Goal: Information Seeking & Learning: Check status

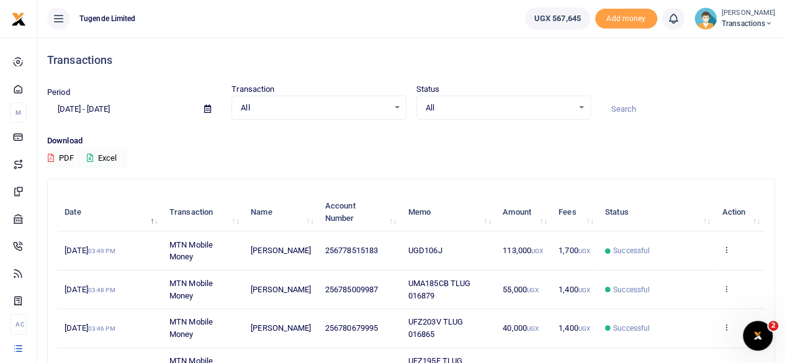
click at [627, 109] on input at bounding box center [688, 109] width 174 height 21
paste input "TLUG014377"
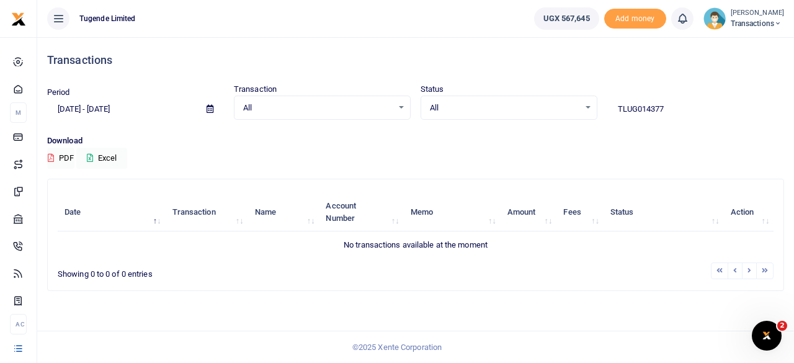
type input "TLUG014377"
click at [207, 107] on icon at bounding box center [210, 109] width 7 height 8
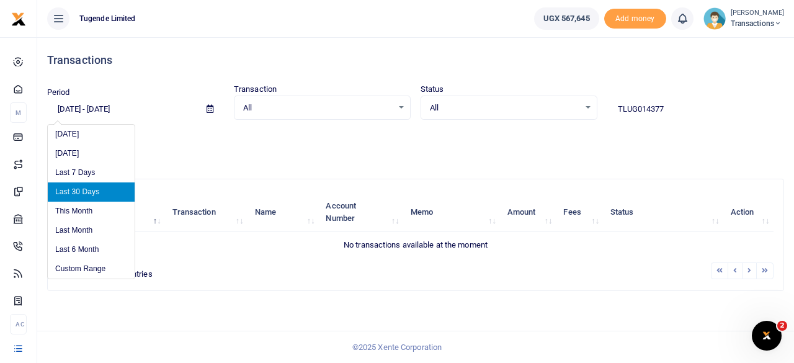
click at [78, 107] on input "[DATE] - [DATE]" at bounding box center [122, 109] width 150 height 21
click at [68, 107] on input "[DATE] - [DATE]" at bounding box center [122, 109] width 150 height 21
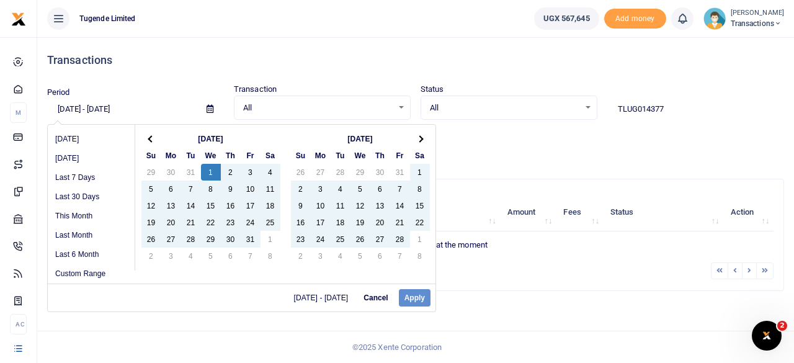
click at [411, 293] on div "01/24/2025 - 09/22/2025 Cancel Apply" at bounding box center [242, 298] width 388 height 28
click at [408, 297] on div "01/24/2025 - 09/22/2025 Cancel Apply" at bounding box center [242, 298] width 388 height 28
click at [411, 297] on div "01/24/2025 - 09/22/2025 Cancel Apply" at bounding box center [242, 298] width 388 height 28
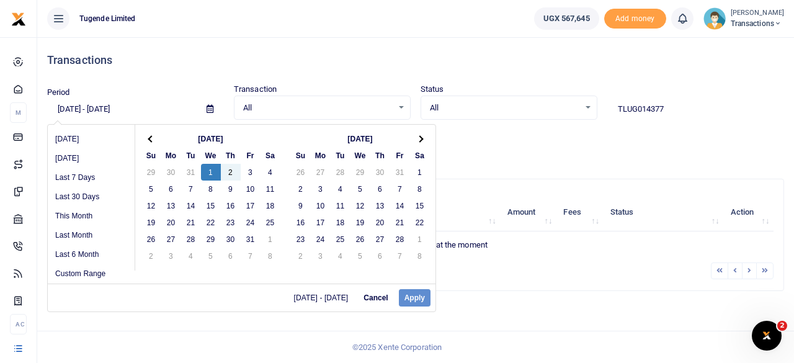
click at [168, 109] on input "[DATE] - [DATE]" at bounding box center [122, 109] width 150 height 21
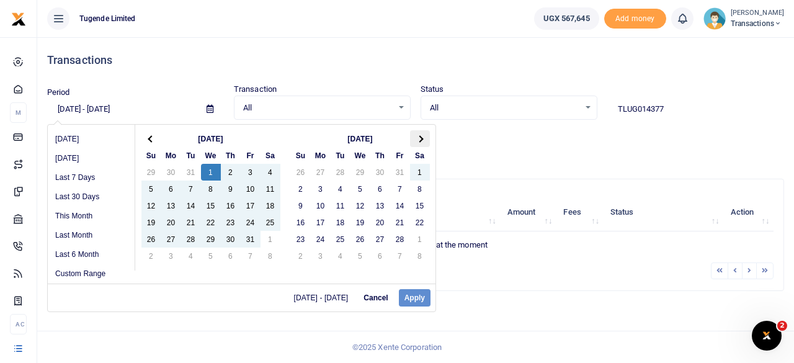
click at [423, 140] on th at bounding box center [420, 138] width 20 height 17
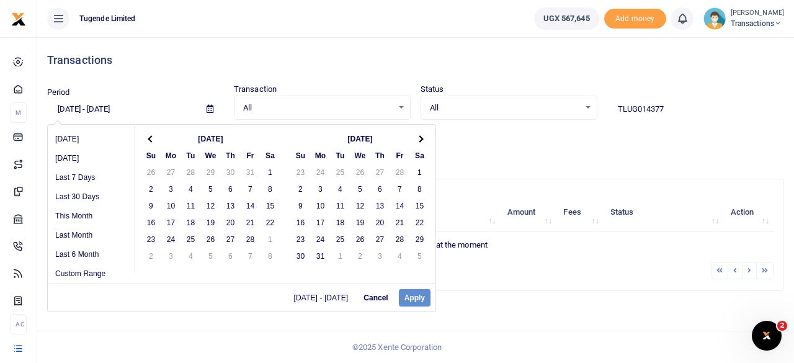
click at [423, 140] on th at bounding box center [420, 138] width 20 height 17
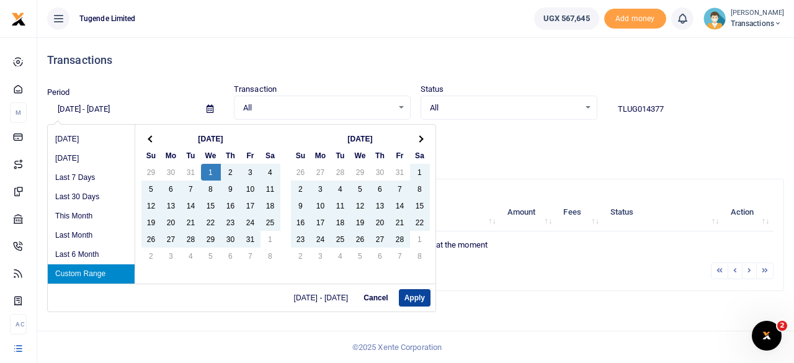
click at [416, 295] on button "Apply" at bounding box center [415, 297] width 32 height 17
type input "01/01/2025 - 08/31/2025"
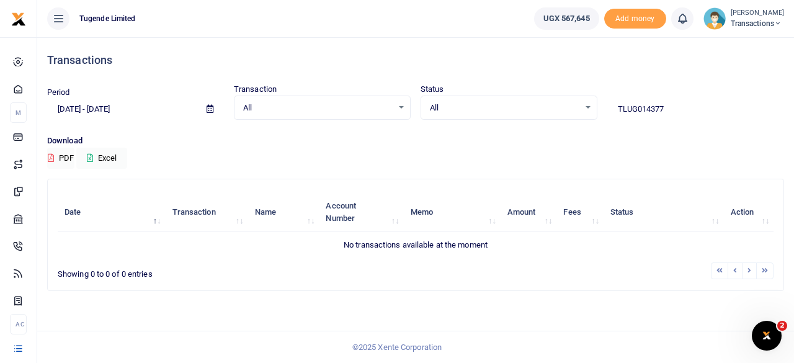
click at [620, 112] on input "TLUG014377" at bounding box center [695, 109] width 177 height 21
click at [673, 107] on input "TLUG014377" at bounding box center [695, 109] width 177 height 21
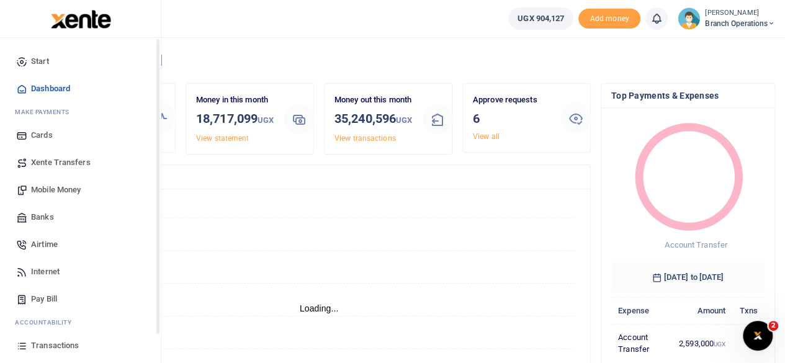
scroll to position [79, 0]
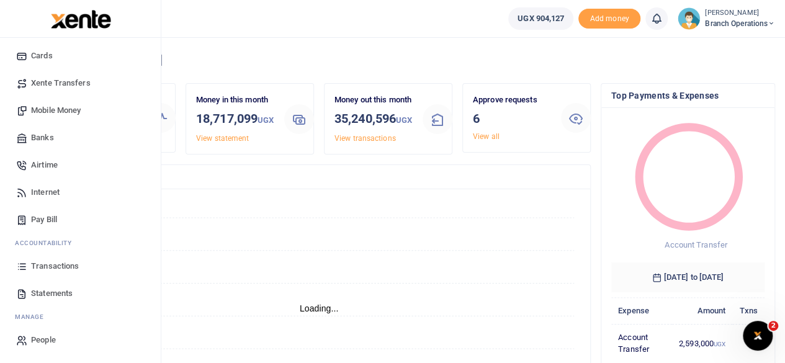
click at [58, 265] on span "Transactions" at bounding box center [55, 266] width 48 height 12
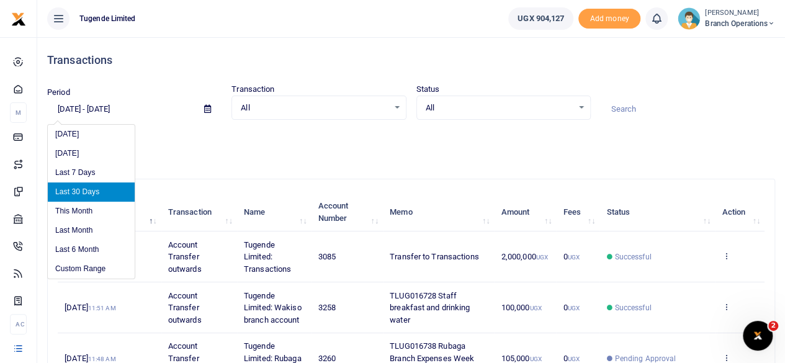
click at [69, 108] on input "08/24/2025 - 09/22/2025" at bounding box center [120, 109] width 147 height 21
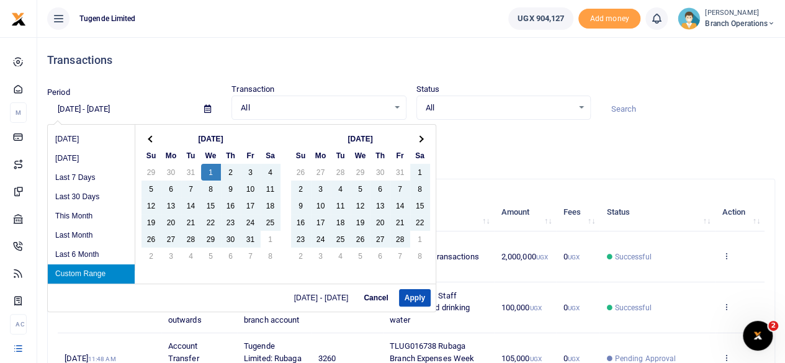
click at [157, 109] on input "01/1/2025 - 09/22/2025" at bounding box center [120, 109] width 147 height 21
click at [411, 293] on button "Apply" at bounding box center [415, 297] width 32 height 17
type input "[DATE] - [DATE]"
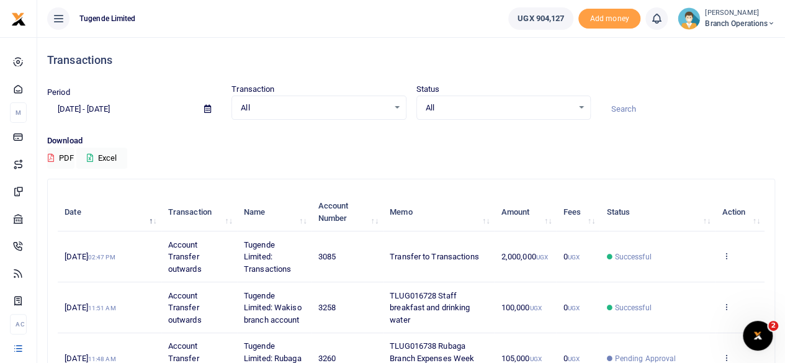
click at [638, 110] on input at bounding box center [688, 109] width 174 height 21
paste input "TLUG014377"
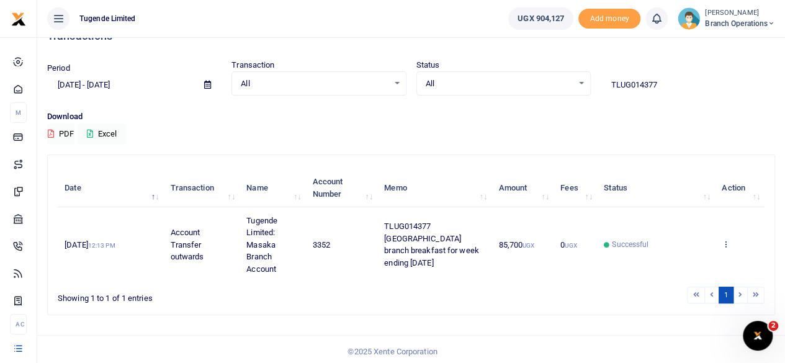
scroll to position [27, 0]
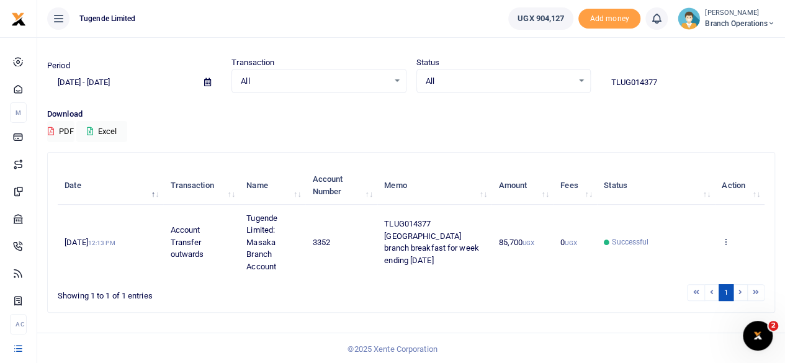
type input "TLUG014377"
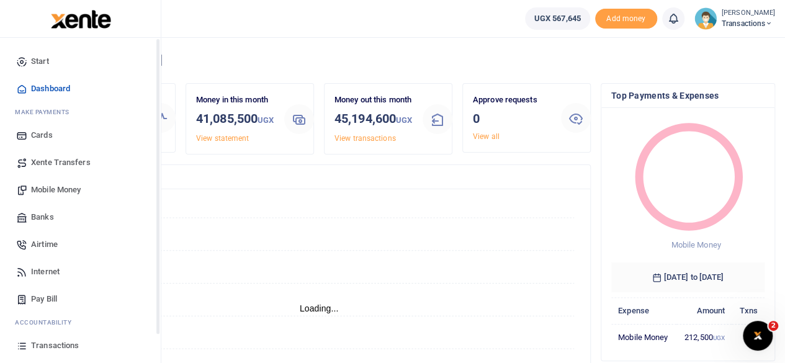
scroll to position [79, 0]
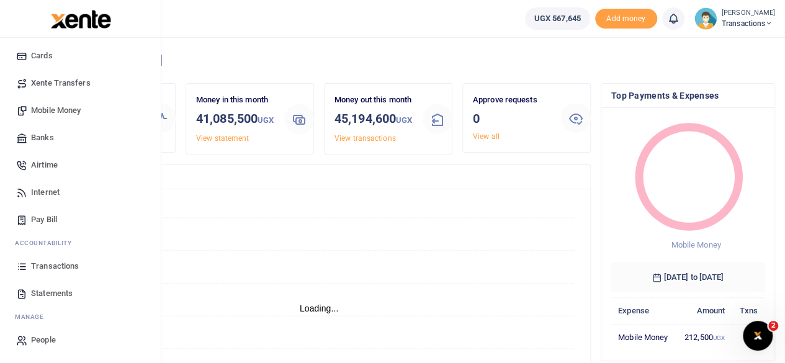
click at [51, 267] on span "Transactions" at bounding box center [55, 266] width 48 height 12
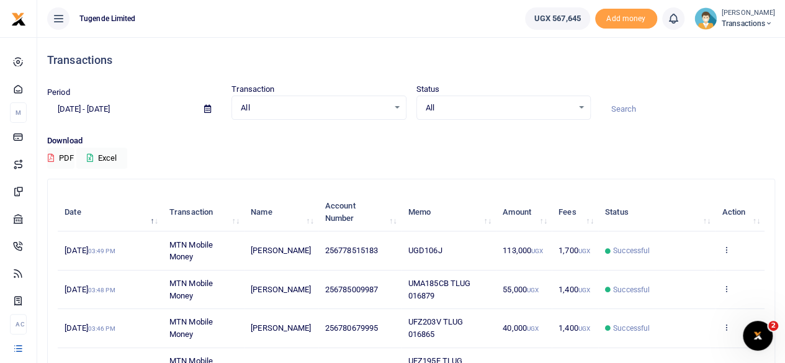
click at [208, 110] on icon at bounding box center [207, 109] width 7 height 8
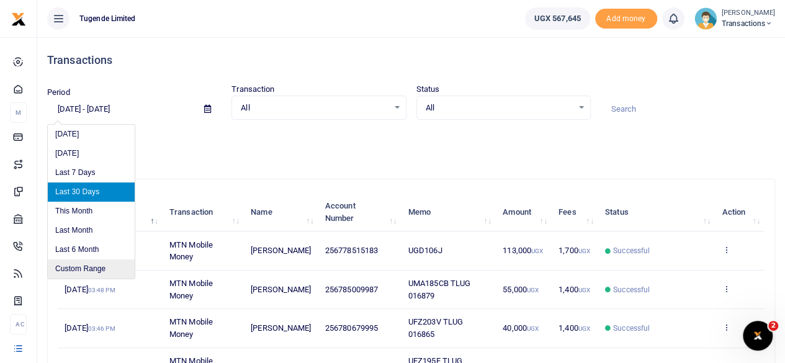
click at [83, 264] on li "Custom Range" at bounding box center [91, 268] width 87 height 19
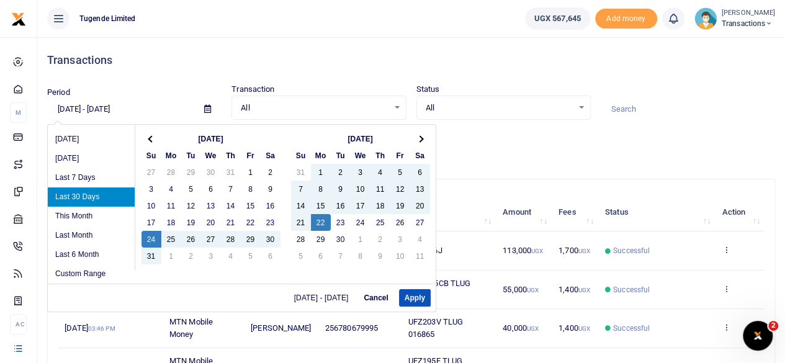
click at [68, 106] on input "08/24/2025 - 09/22/2025" at bounding box center [120, 109] width 147 height 21
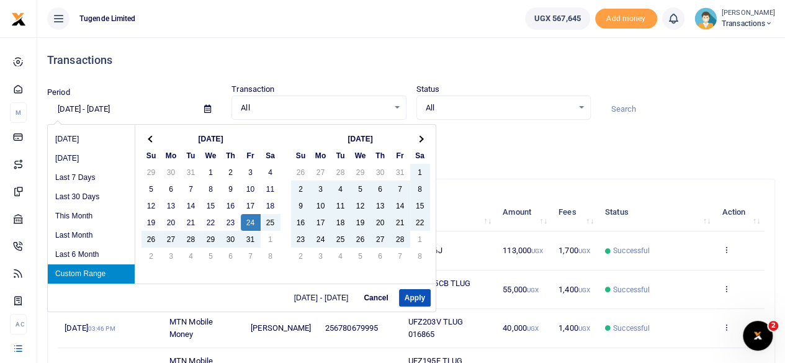
click at [99, 108] on input "01/24/2025 - 09/22/2025" at bounding box center [120, 109] width 147 height 21
type input "01/24/2024 - 09/22/2025"
click at [411, 298] on button "Apply" at bounding box center [415, 297] width 32 height 17
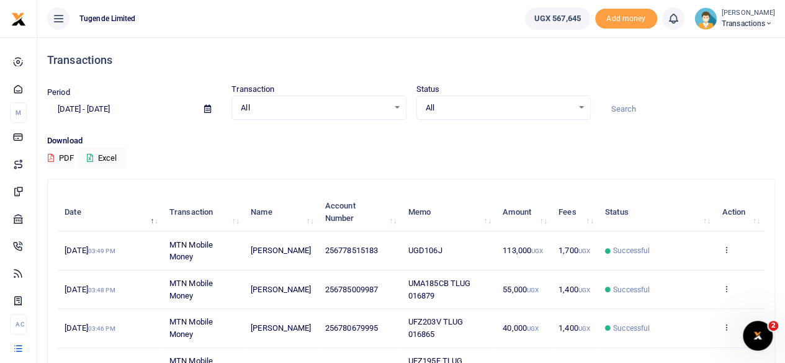
click at [632, 110] on input at bounding box center [688, 109] width 174 height 21
paste input "TLUG011758"
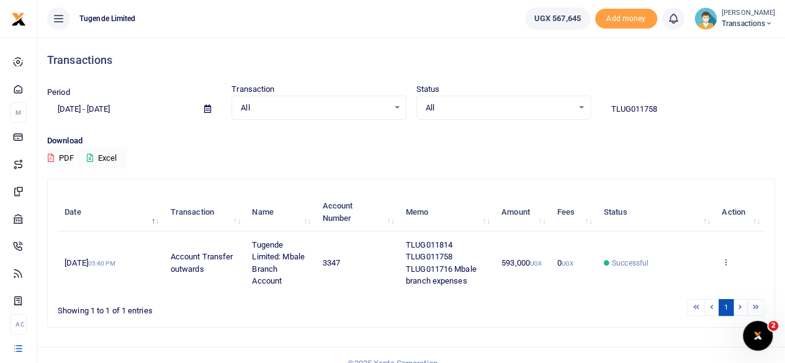
type input "TLUG011758"
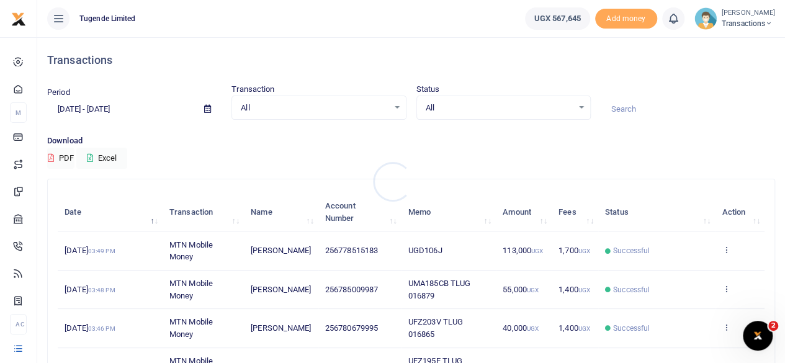
click at [208, 106] on div at bounding box center [392, 181] width 785 height 363
click at [208, 106] on icon at bounding box center [207, 109] width 7 height 8
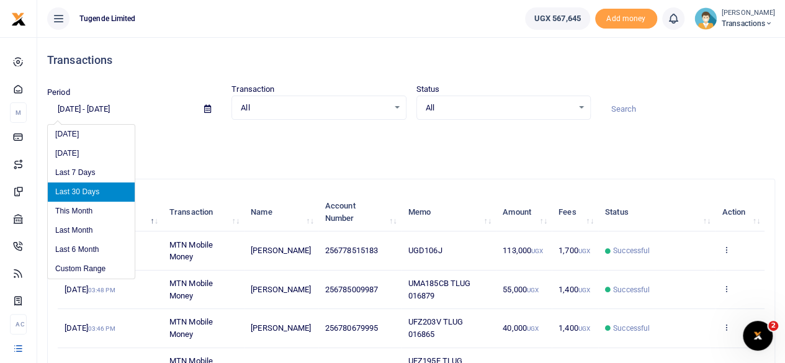
click at [68, 110] on input "[DATE] - [DATE]" at bounding box center [120, 109] width 147 height 21
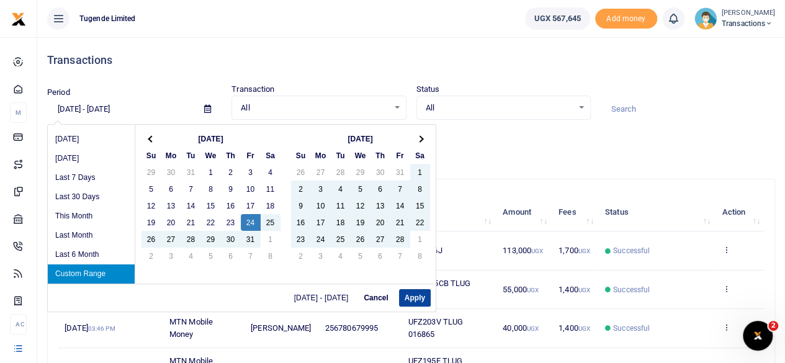
type input "[DATE] - [DATE]"
click at [418, 299] on button "Apply" at bounding box center [415, 297] width 32 height 17
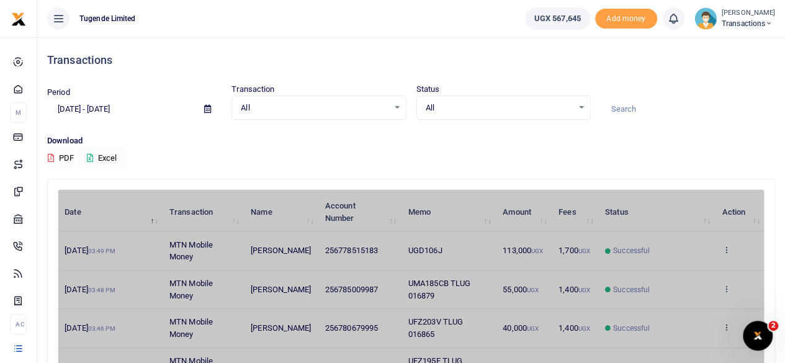
click at [645, 104] on input at bounding box center [688, 109] width 174 height 21
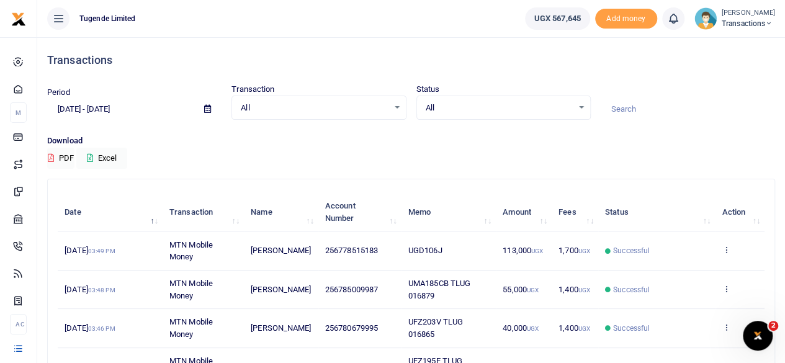
paste input "012005"
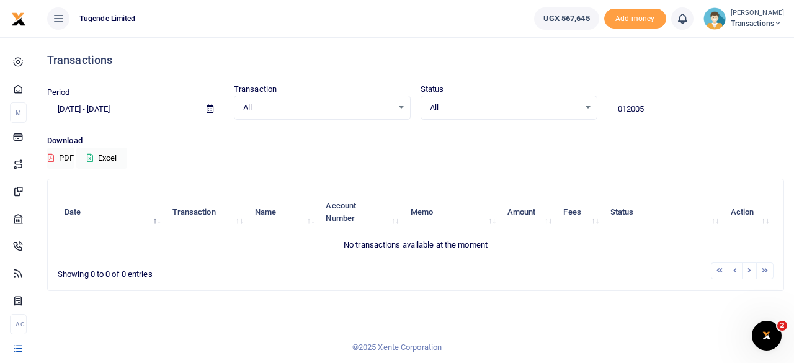
type input "012005"
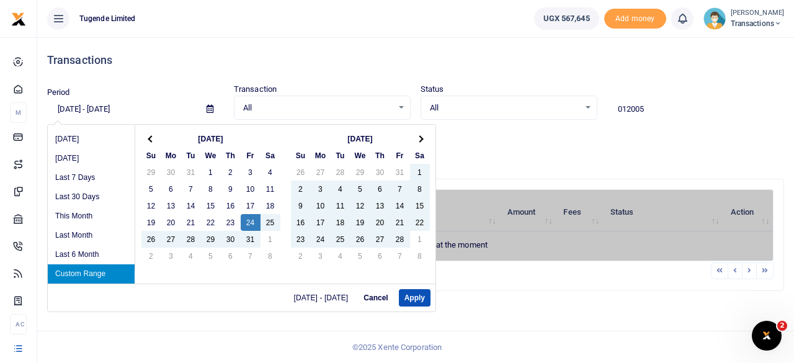
click at [101, 109] on input "[DATE] - [DATE]" at bounding box center [122, 109] width 150 height 21
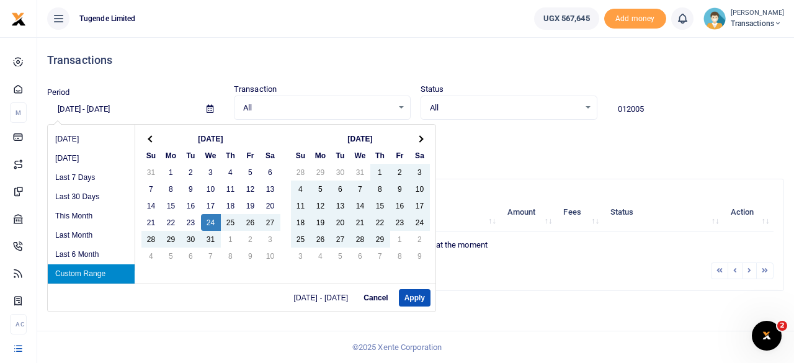
type input "01/24/2024 - 09/22/2025"
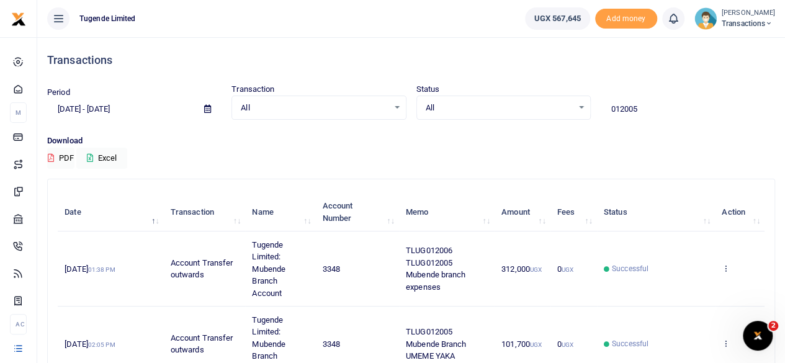
click at [645, 109] on input "012005" at bounding box center [688, 109] width 174 height 21
paste input "4377"
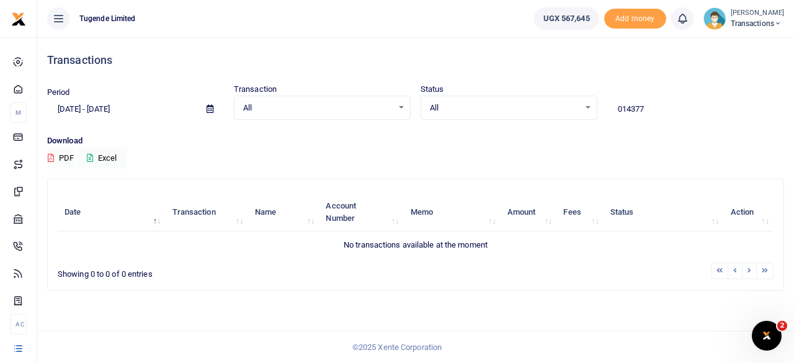
click at [659, 115] on input "014377" at bounding box center [695, 109] width 177 height 21
click at [646, 107] on input "014377" at bounding box center [695, 109] width 177 height 21
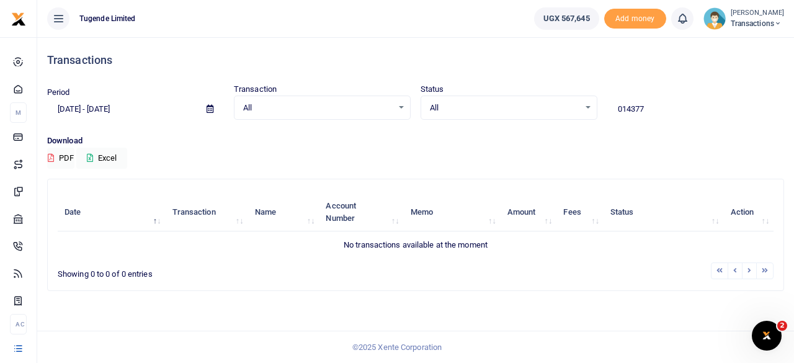
click at [646, 107] on input "014377" at bounding box center [695, 109] width 177 height 21
paste input "TLUG011709"
type input "TLUG011709"
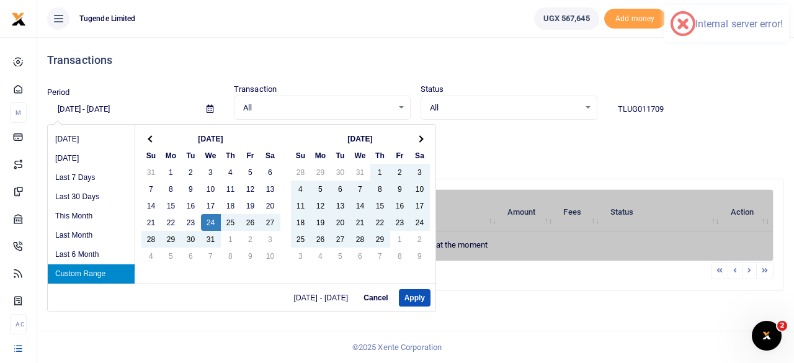
click at [117, 110] on input "01/24/2024 - 09/22/2025" at bounding box center [122, 109] width 150 height 21
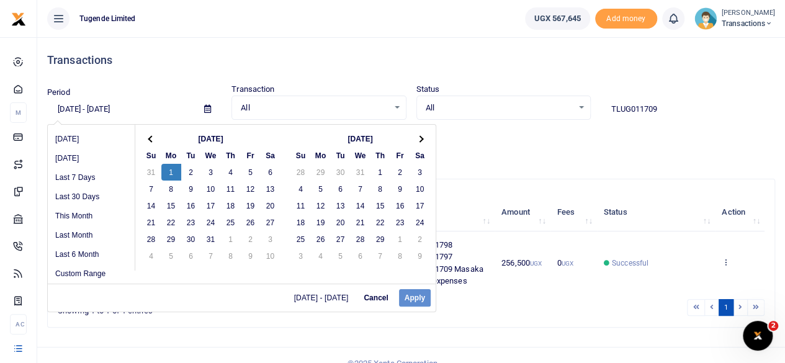
click at [155, 110] on input "01/24/2024 - 12/31/2024" at bounding box center [120, 109] width 147 height 21
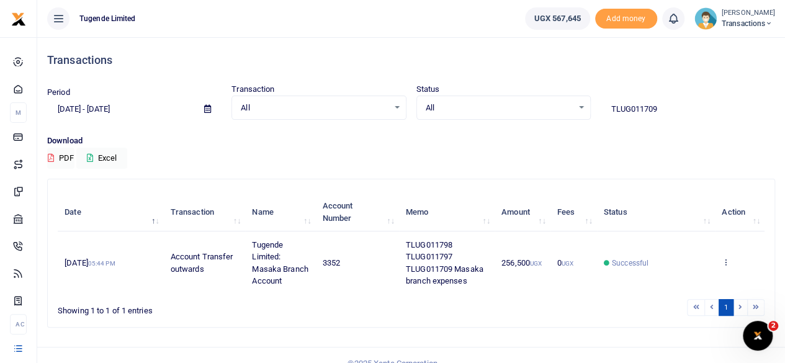
click at [207, 109] on icon at bounding box center [207, 109] width 7 height 8
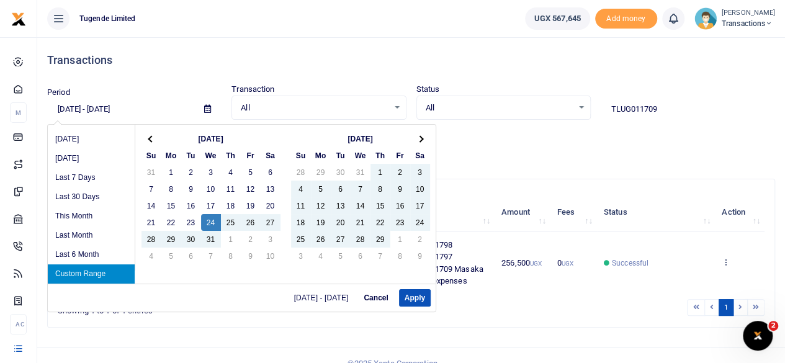
click at [78, 108] on input "01/24/2024 - 09/22/2025" at bounding box center [120, 109] width 147 height 21
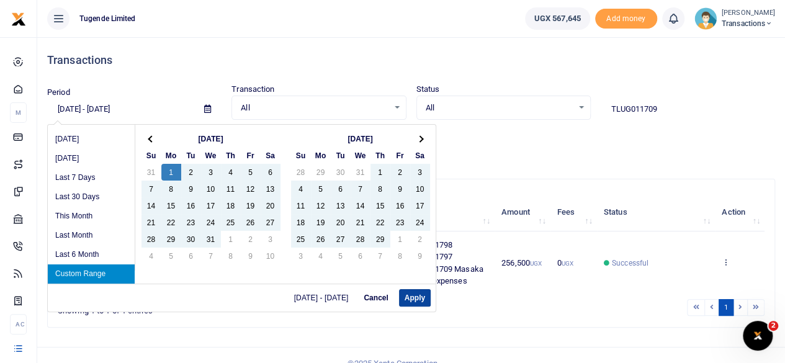
click at [406, 295] on button "Apply" at bounding box center [415, 297] width 32 height 17
click at [101, 109] on input "01/01/2024 - 12/22/2024" at bounding box center [120, 109] width 147 height 21
click at [414, 298] on button "Apply" at bounding box center [415, 297] width 32 height 17
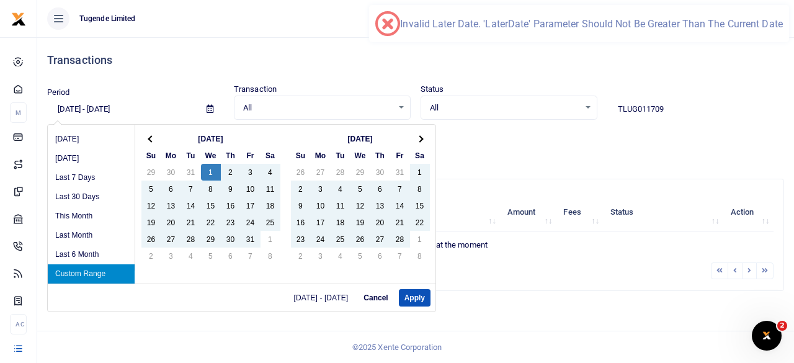
click at [116, 107] on input "01/01/2025 - 12/22/2025" at bounding box center [122, 109] width 150 height 21
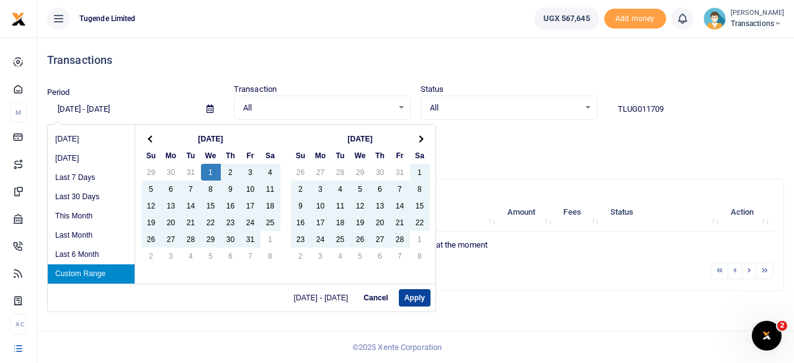
drag, startPoint x: 160, startPoint y: 106, endPoint x: 408, endPoint y: 294, distance: 311.3
click at [408, 294] on body "Start Dashboard M ake Payments Cards Xente Transfers Mobile Money Banks Airtime…" at bounding box center [397, 181] width 794 height 363
click at [408, 294] on button "Apply" at bounding box center [415, 297] width 32 height 17
type input "[DATE] - [DATE]"
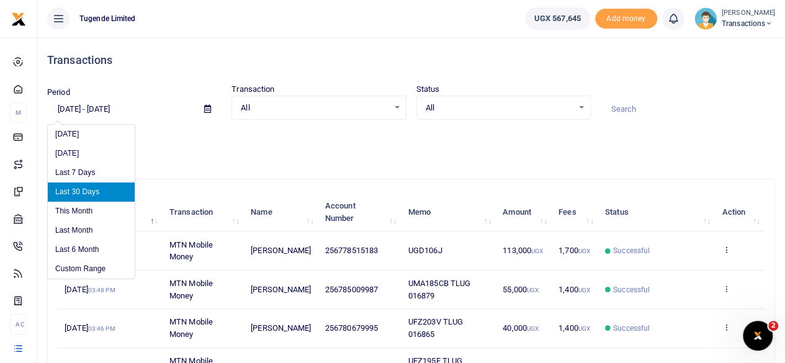
click at [99, 108] on input "[DATE] - [DATE]" at bounding box center [120, 109] width 147 height 21
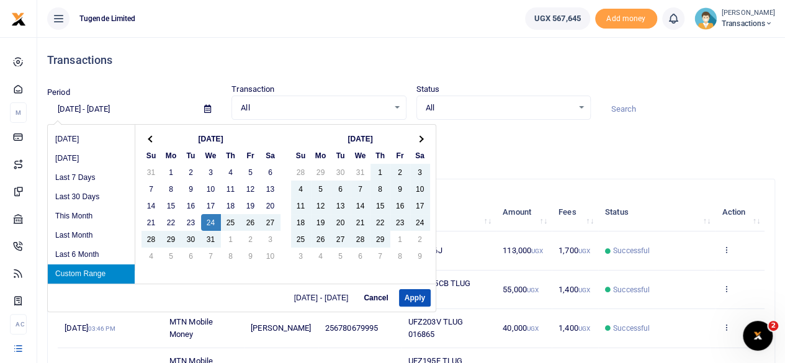
click at [166, 109] on input "[DATE] - [DATE]" at bounding box center [120, 109] width 147 height 21
type input "01/24/2024 - 12/22/2024"
click at [418, 299] on button "Apply" at bounding box center [415, 297] width 32 height 17
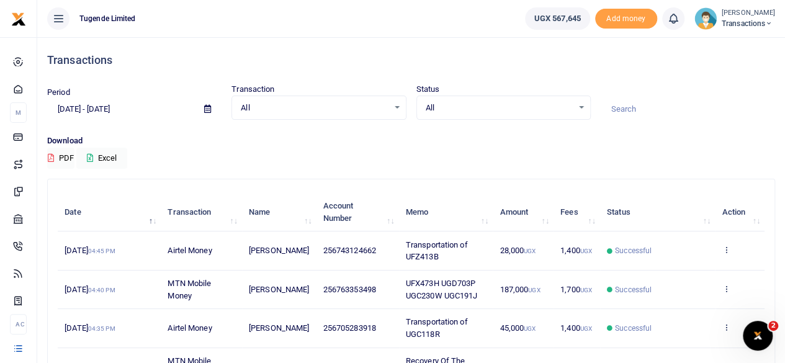
click at [618, 109] on input at bounding box center [688, 109] width 174 height 21
paste input "UBK021X"
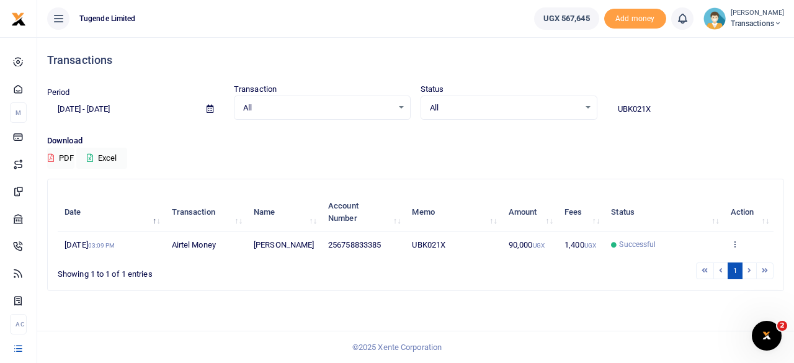
click at [664, 111] on input "UBK021X" at bounding box center [695, 109] width 177 height 21
click at [670, 112] on input "UBK021X" at bounding box center [695, 109] width 177 height 21
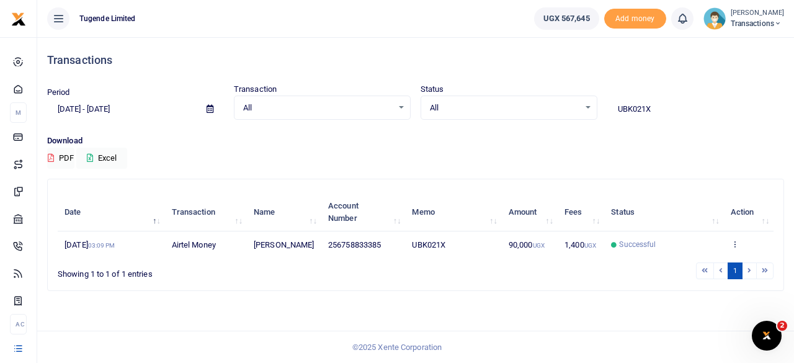
paste input "TLUG010190"
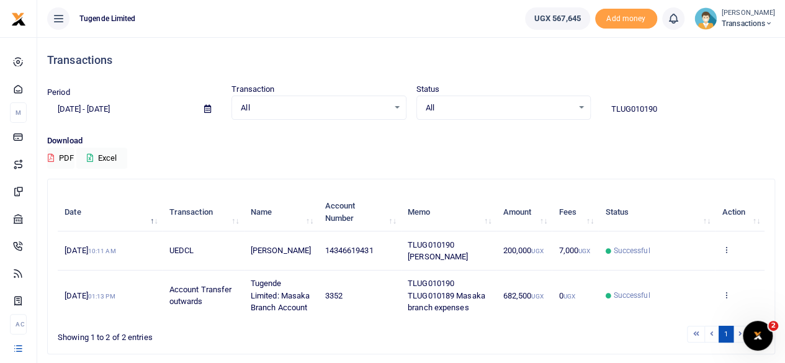
click at [663, 110] on input "TLUG010190" at bounding box center [688, 109] width 174 height 21
paste input "06337"
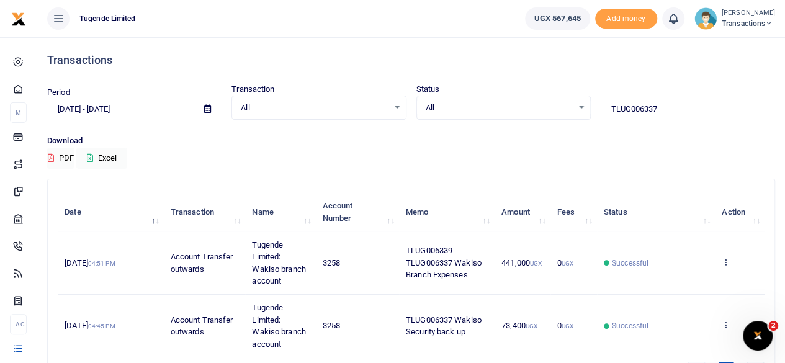
click at [663, 109] on input "TLUG006337" at bounding box center [688, 109] width 174 height 21
paste input "208"
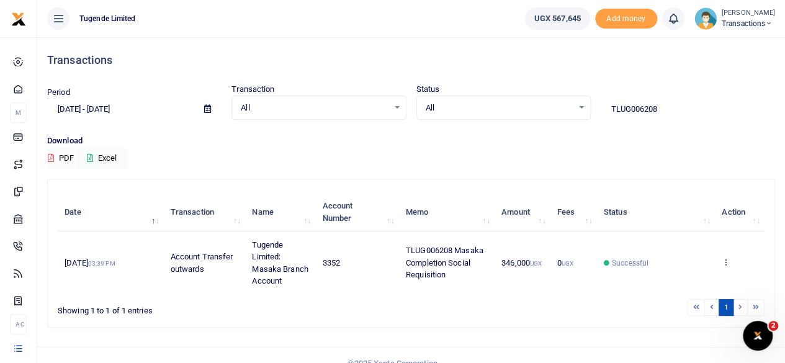
scroll to position [15, 0]
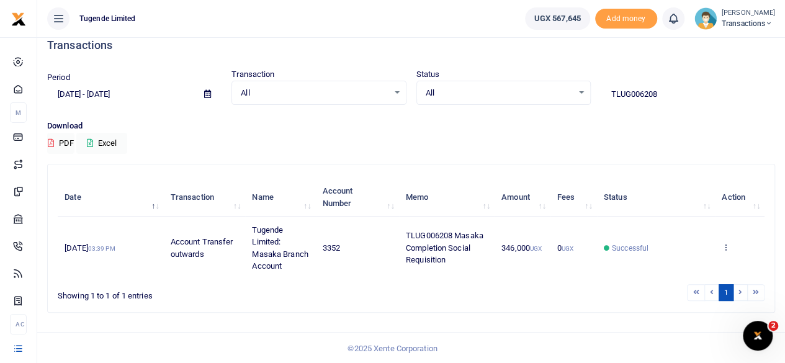
type input "TLUG006208"
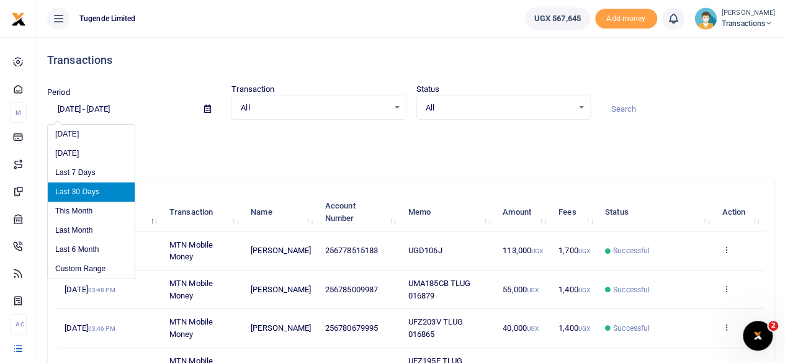
click at [68, 109] on input "[DATE] - [DATE]" at bounding box center [120, 109] width 147 height 21
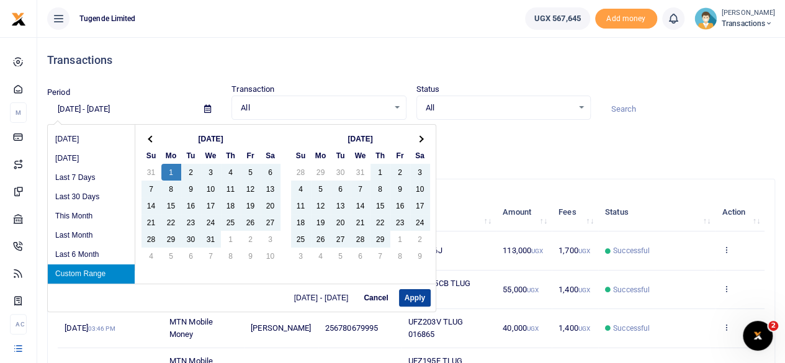
click at [409, 300] on button "Apply" at bounding box center [415, 297] width 32 height 17
type input "[DATE] - [DATE]"
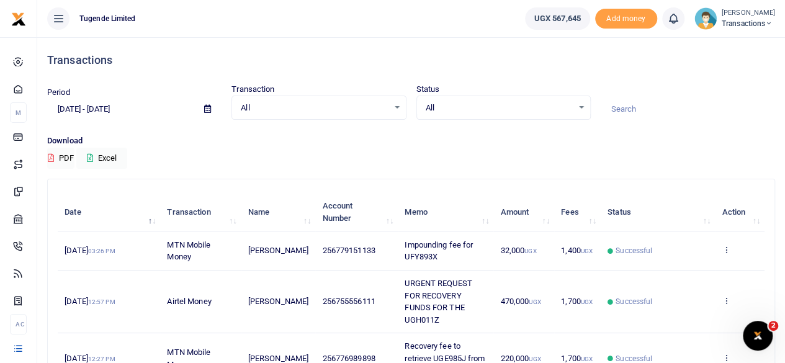
click at [640, 109] on input at bounding box center [688, 109] width 174 height 21
paste input "TLUG005672"
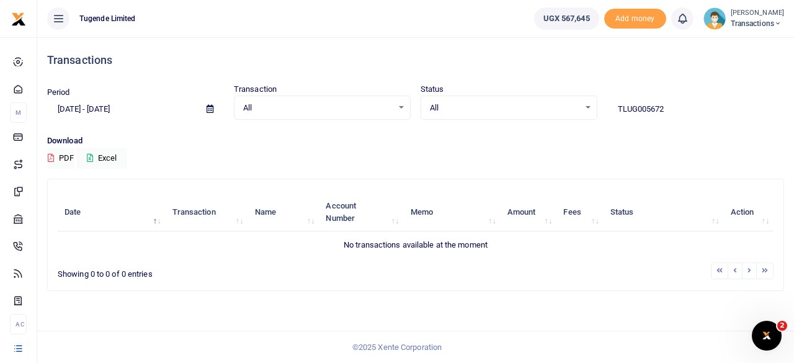
click at [671, 110] on input "TLUG005672" at bounding box center [695, 109] width 177 height 21
paste input "011704"
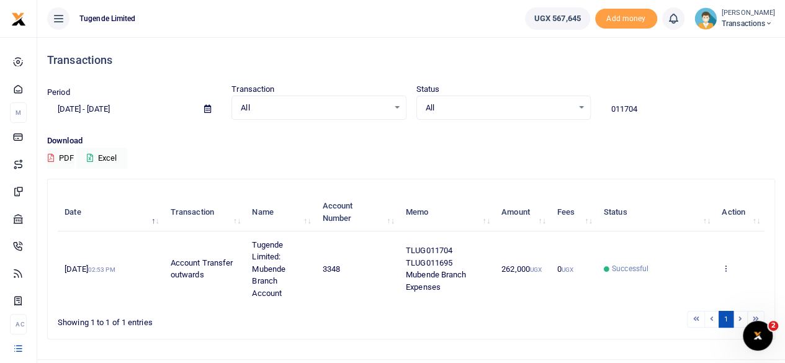
click at [664, 104] on input "011704" at bounding box center [688, 109] width 174 height 21
paste input "05721"
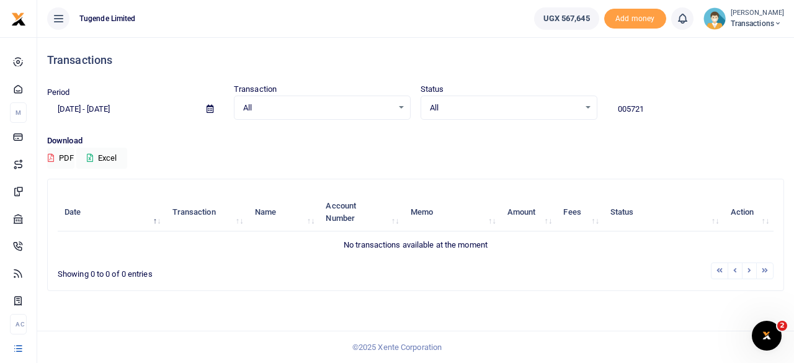
click at [652, 106] on input "005721" at bounding box center [695, 109] width 177 height 21
paste input "TLUG-005873"
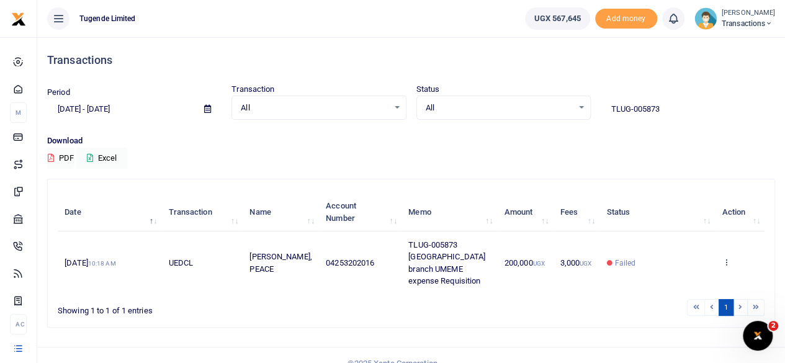
click at [640, 108] on input "TLUG-005873" at bounding box center [688, 109] width 174 height 21
click at [633, 107] on input "TLUG-005873" at bounding box center [688, 109] width 174 height 21
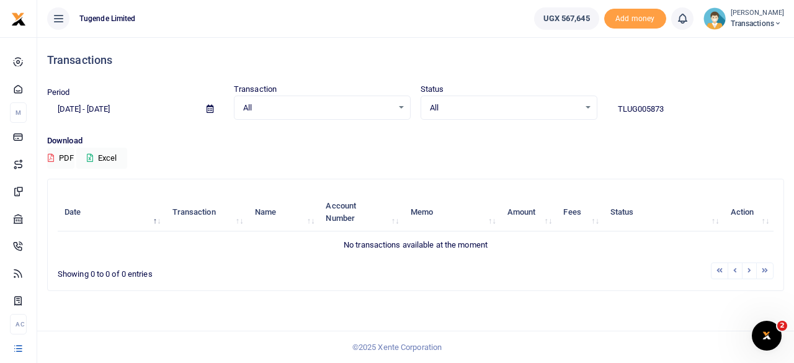
type input "TLUG005873"
click at [209, 108] on icon at bounding box center [210, 109] width 7 height 8
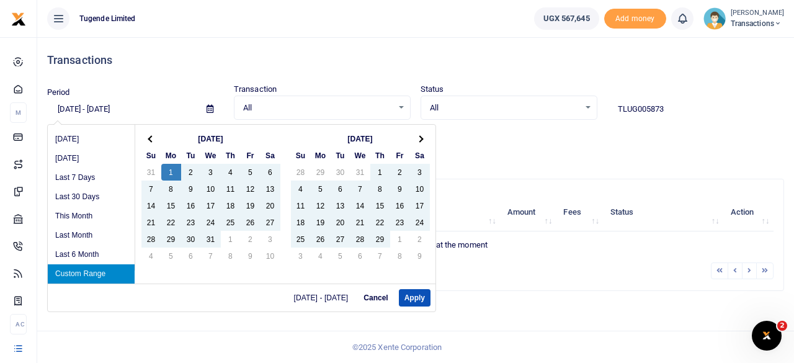
click at [99, 109] on input "[DATE] - [DATE]" at bounding box center [122, 109] width 150 height 21
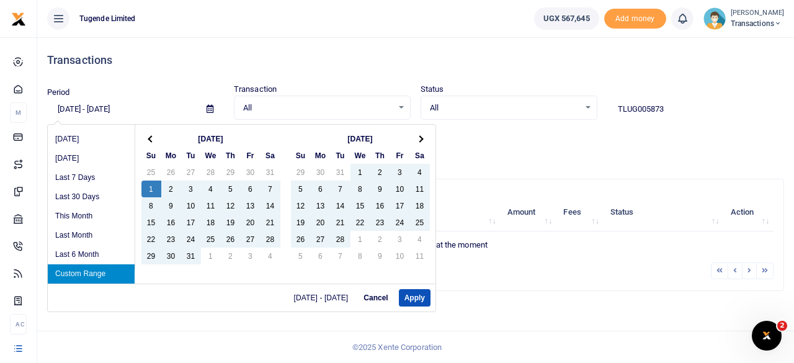
click at [78, 111] on input "[DATE] - [DATE]" at bounding box center [122, 109] width 150 height 21
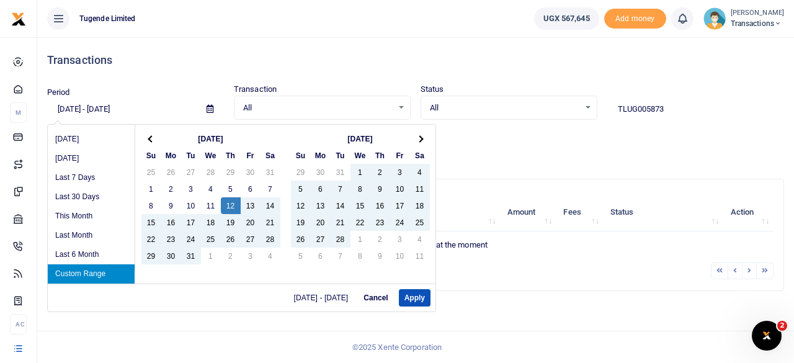
click at [156, 107] on input "[DATE] - [DATE]" at bounding box center [122, 109] width 150 height 21
click at [115, 109] on input "[DATE] - [DATE]" at bounding box center [122, 109] width 150 height 21
click at [418, 294] on button "Apply" at bounding box center [415, 297] width 32 height 17
type input "[DATE] - [DATE]"
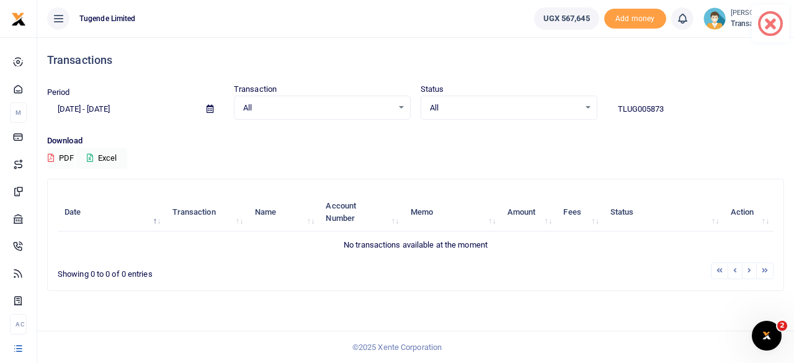
click at [638, 107] on input "TLUG005873" at bounding box center [695, 109] width 177 height 21
type input "005873"
